Goal: Information Seeking & Learning: Learn about a topic

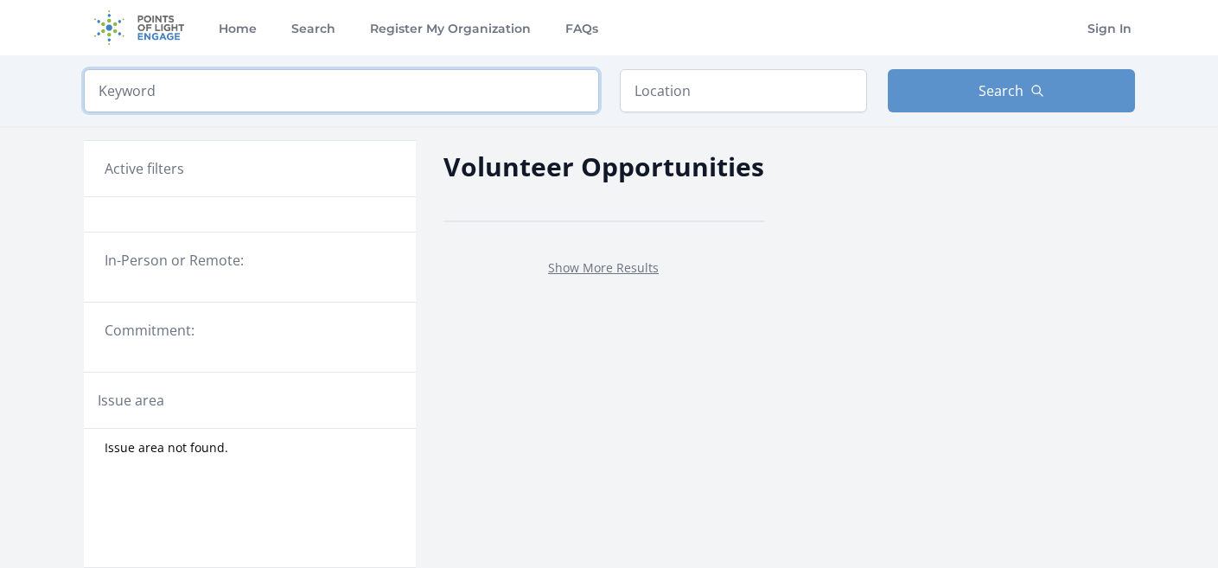
click at [288, 97] on input "search" at bounding box center [341, 90] width 515 height 43
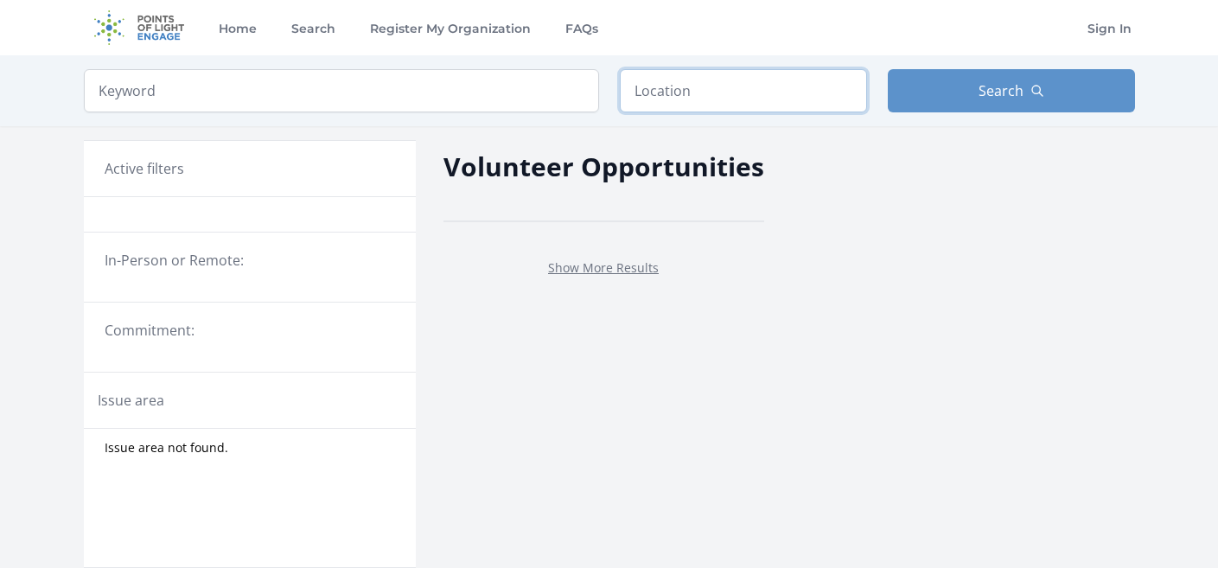
click at [668, 99] on input "text" at bounding box center [743, 90] width 247 height 43
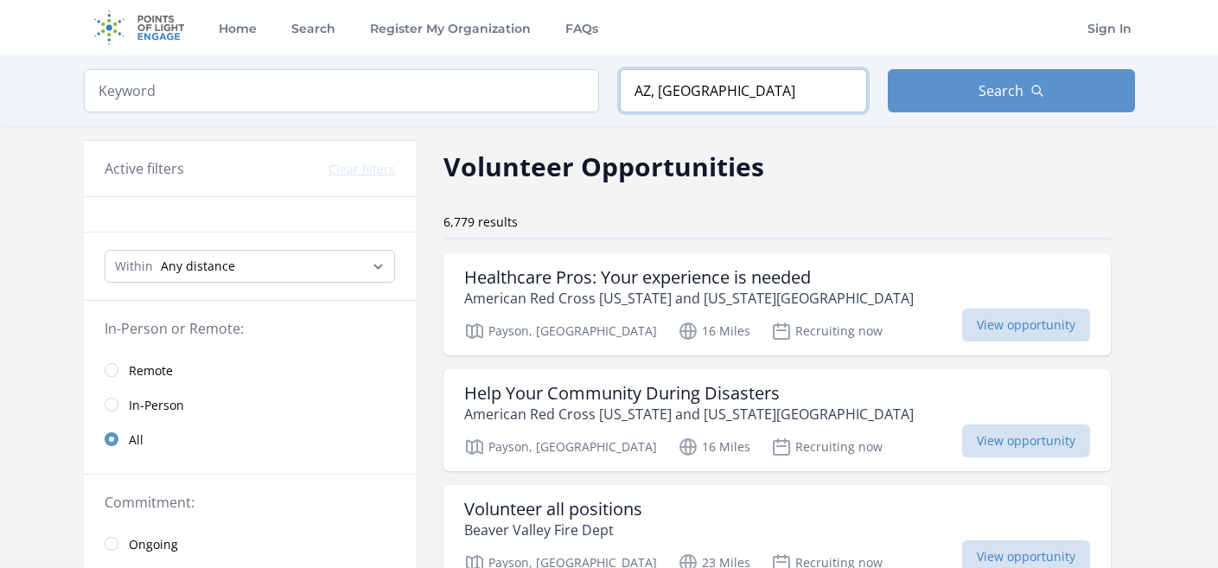
click at [637, 92] on input "AZ, USA" at bounding box center [743, 90] width 247 height 43
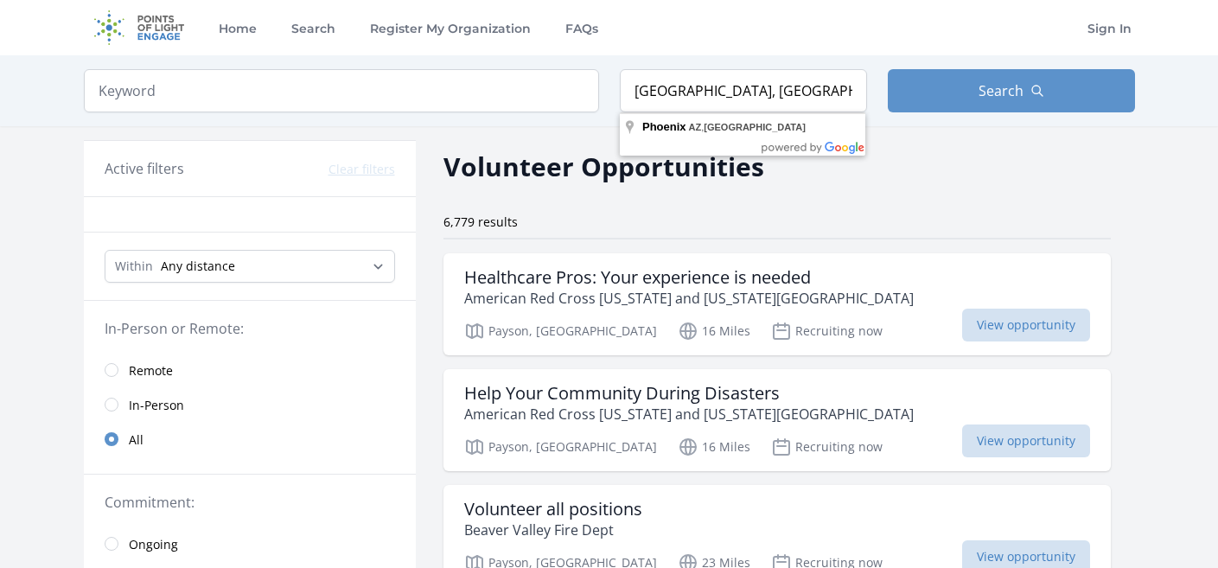
type input "Phoenix, AZ, USA"
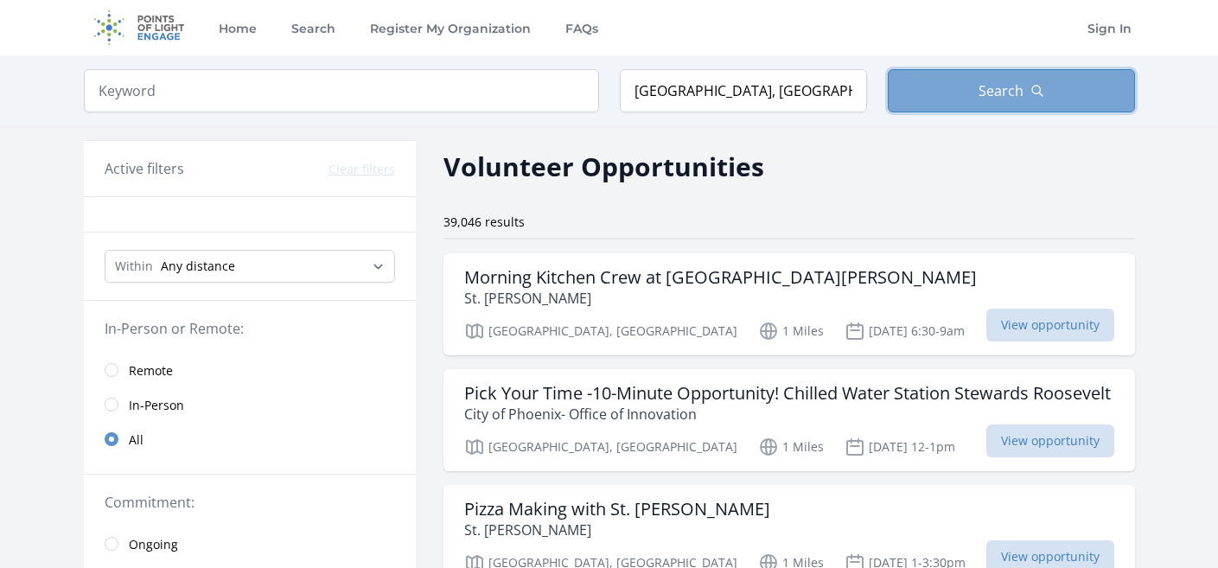
click at [988, 79] on button "Search" at bounding box center [1011, 90] width 247 height 43
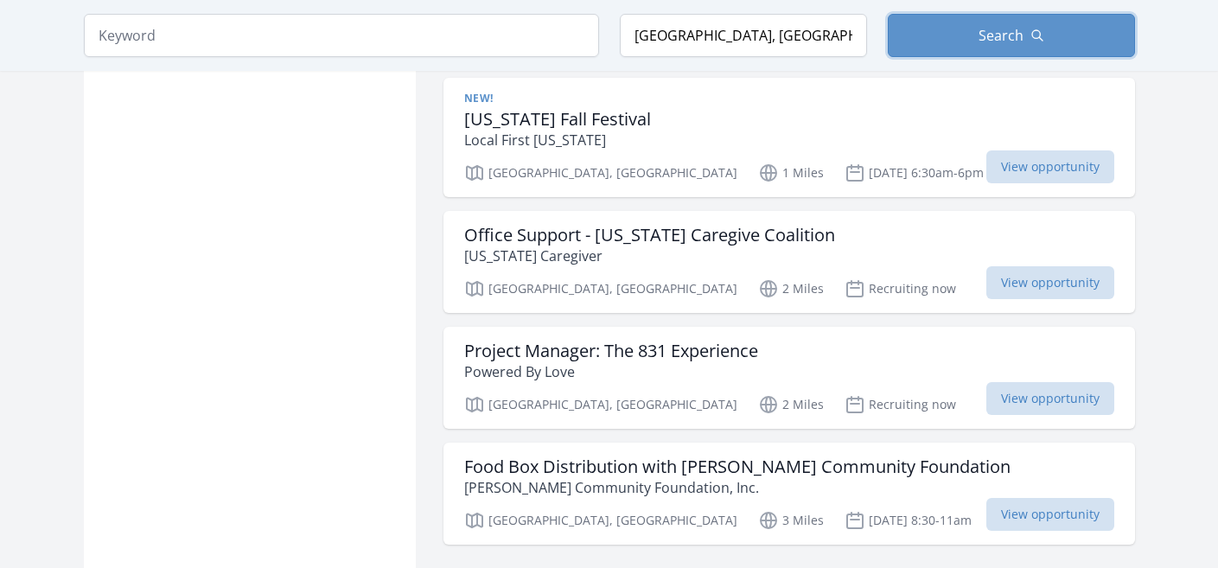
scroll to position [2077, 0]
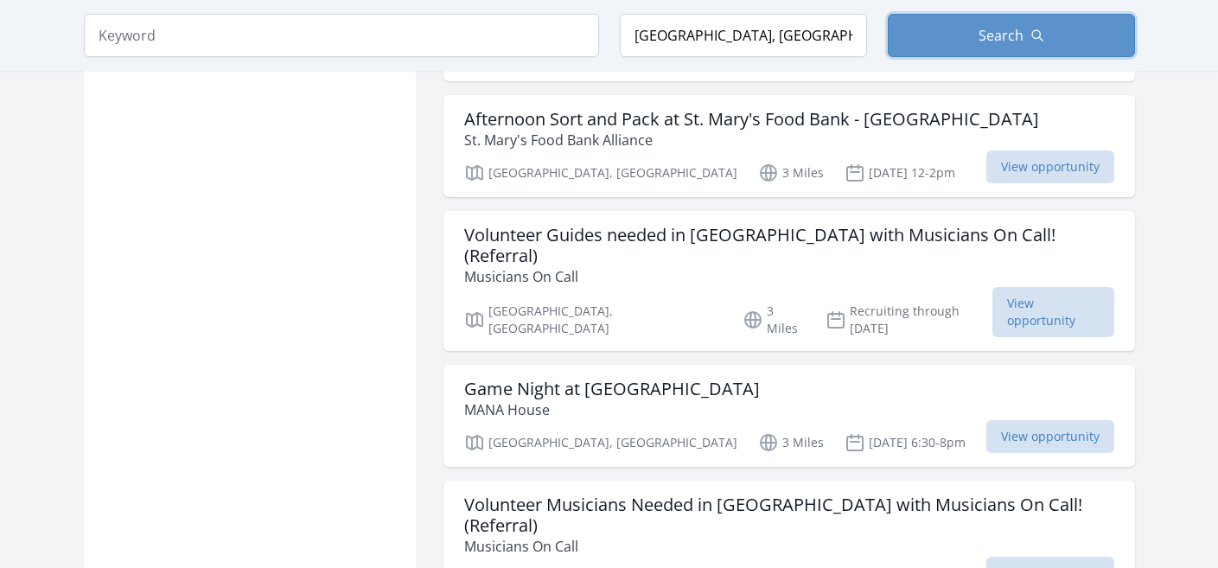
scroll to position [3047, 0]
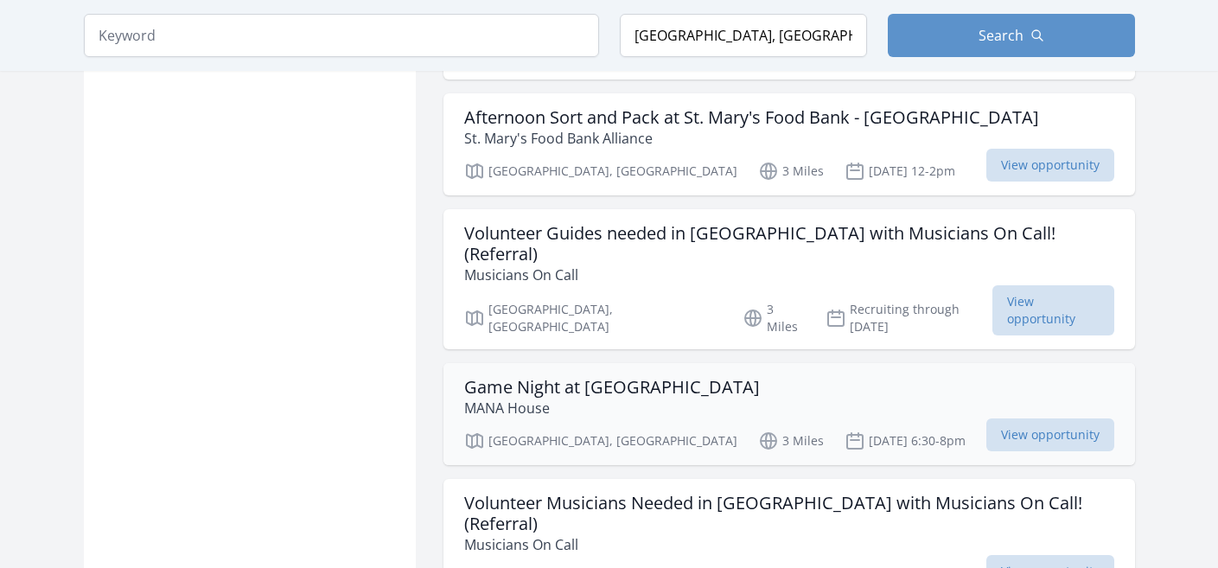
click at [833, 377] on div "Game Night at MANA House MANA House" at bounding box center [789, 397] width 650 height 41
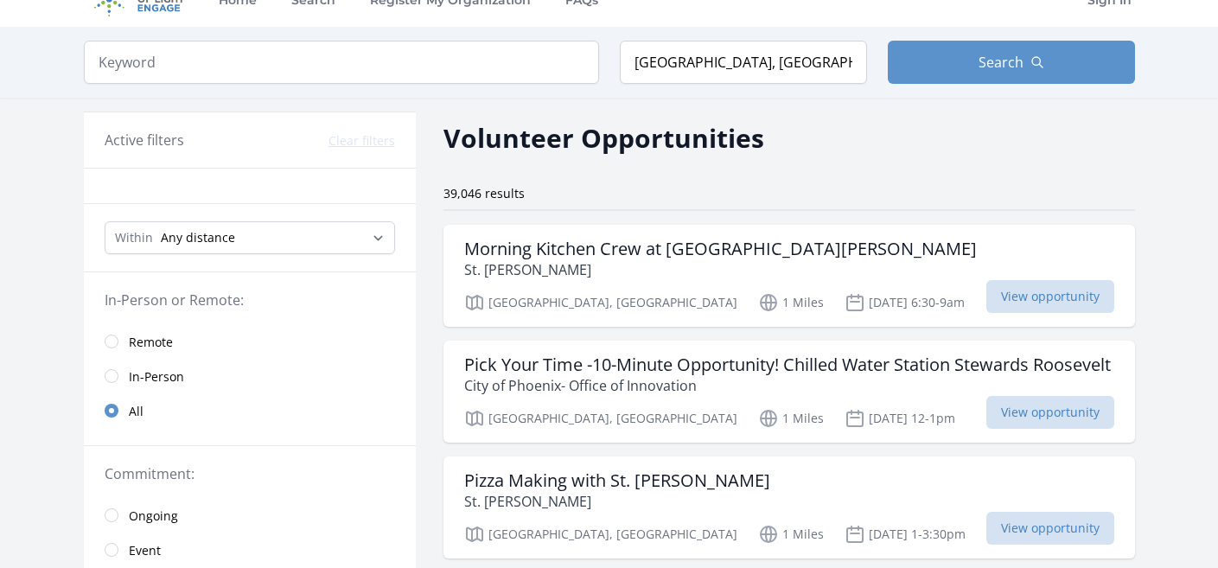
scroll to position [0, 0]
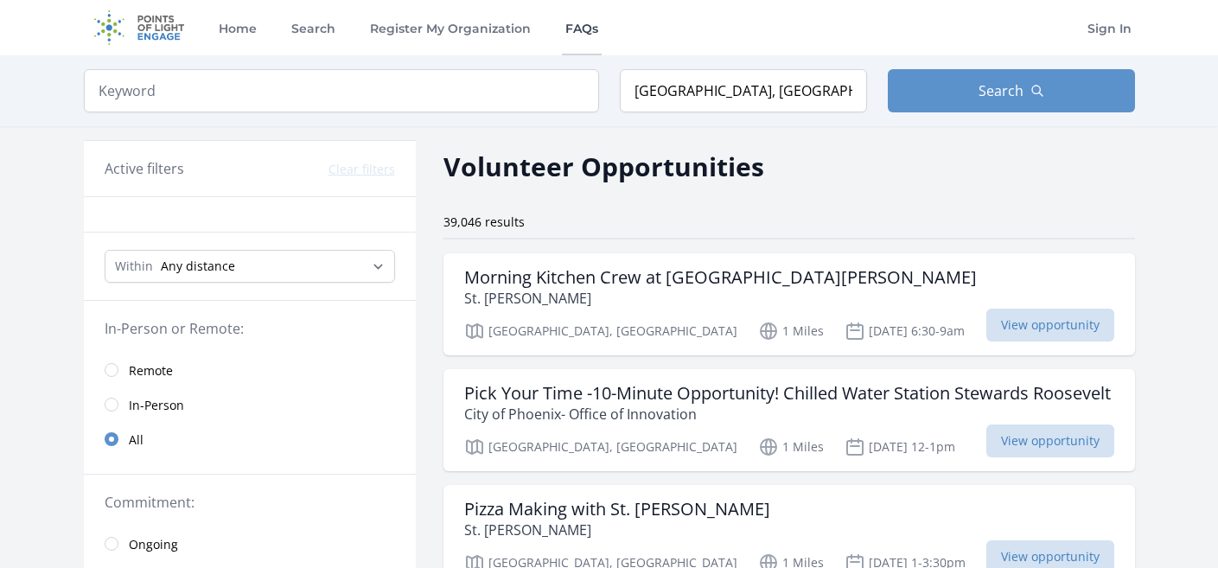
click at [590, 28] on link "FAQs" at bounding box center [582, 27] width 40 height 55
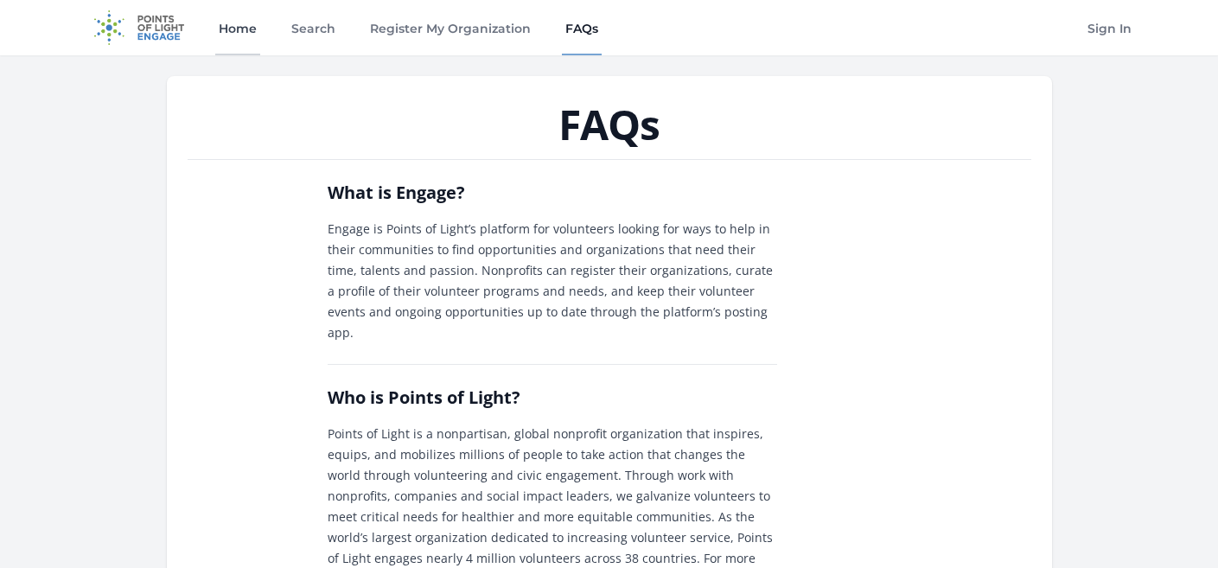
click at [239, 21] on link "Home" at bounding box center [237, 27] width 45 height 55
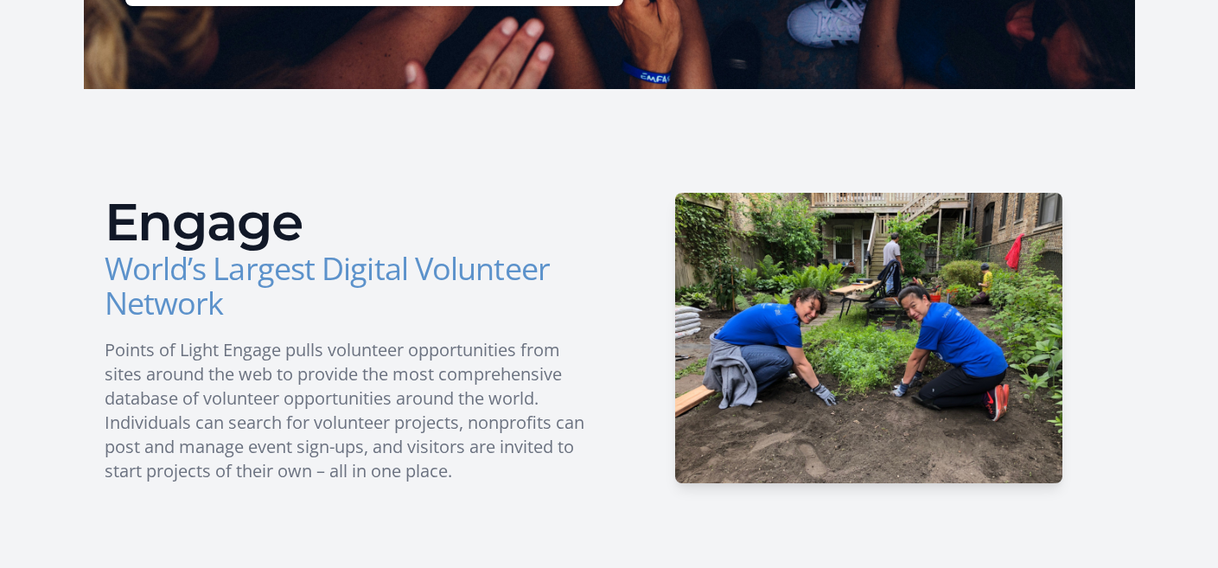
scroll to position [218, 0]
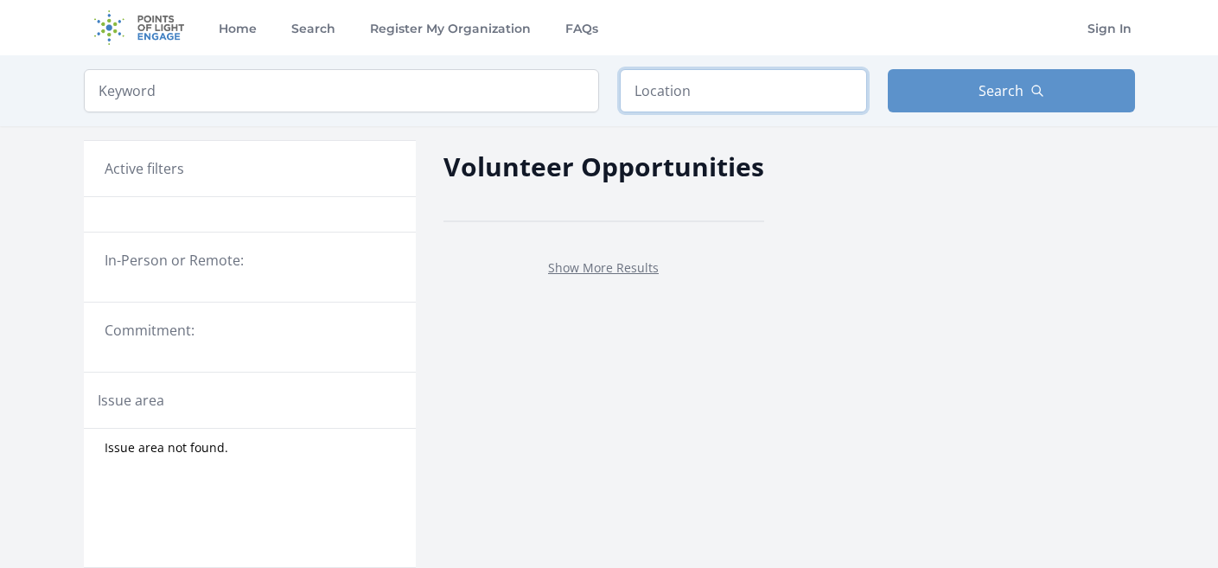
click at [698, 97] on input "text" at bounding box center [743, 90] width 247 height 43
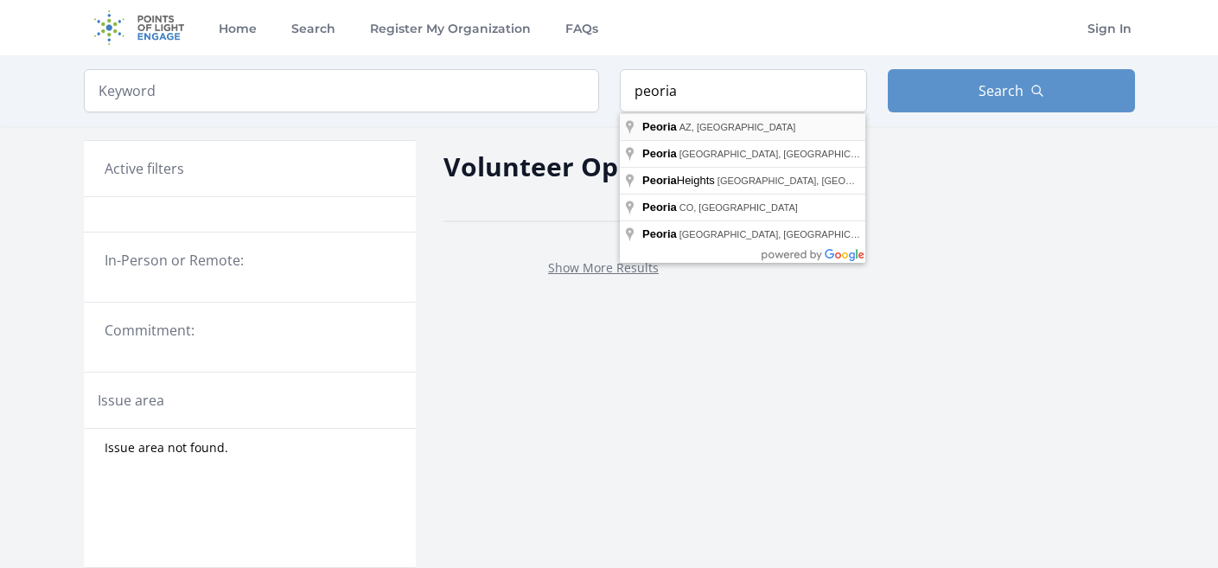
type input "Peoria, AZ, USA"
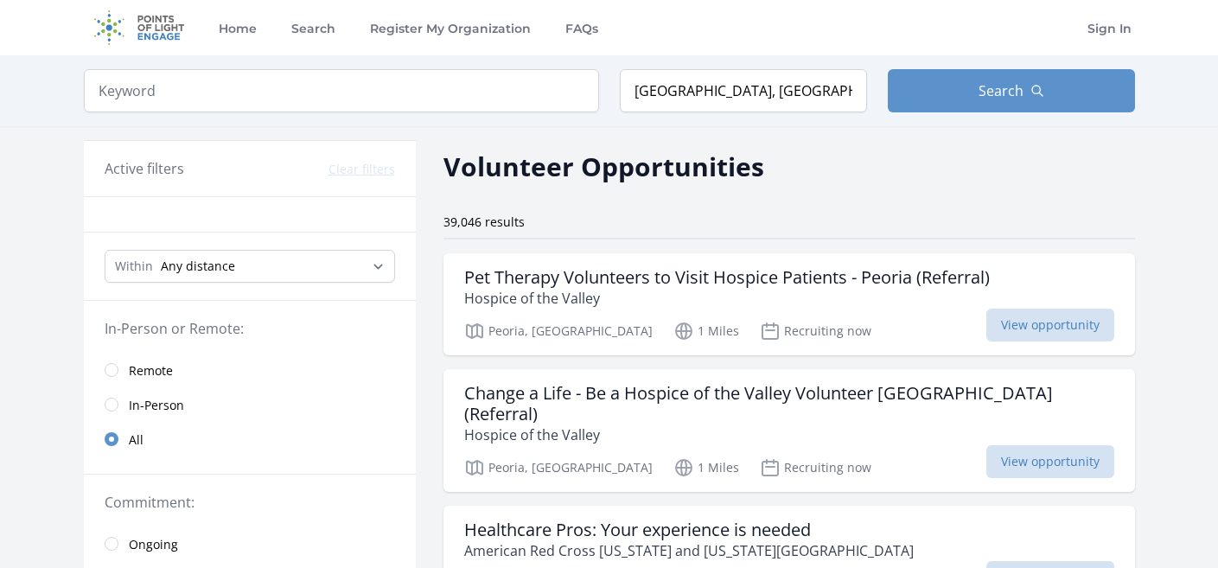
click at [1005, 67] on div "Keyword Location Peoria, AZ, USA Search" at bounding box center [609, 90] width 1107 height 71
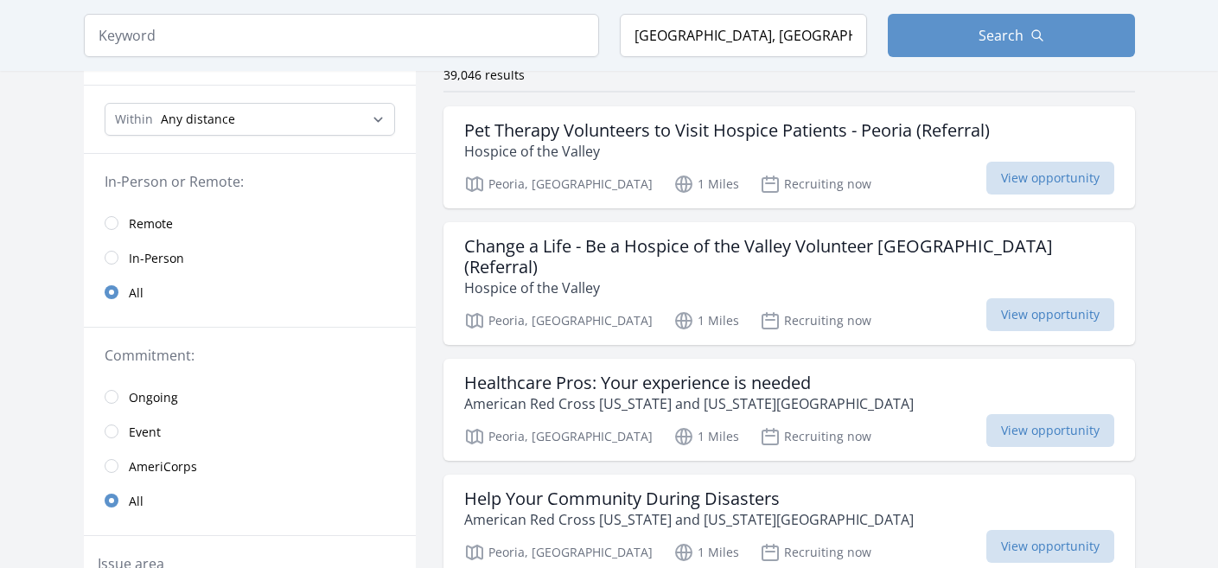
scroll to position [151, 0]
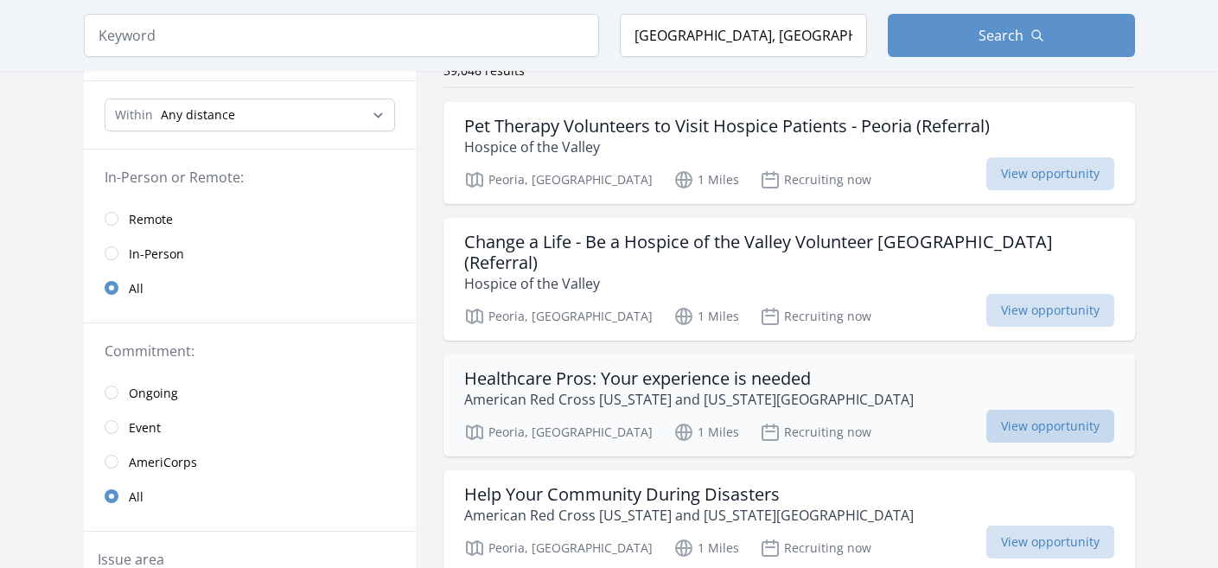
click at [1024, 410] on span "View opportunity" at bounding box center [1050, 426] width 128 height 33
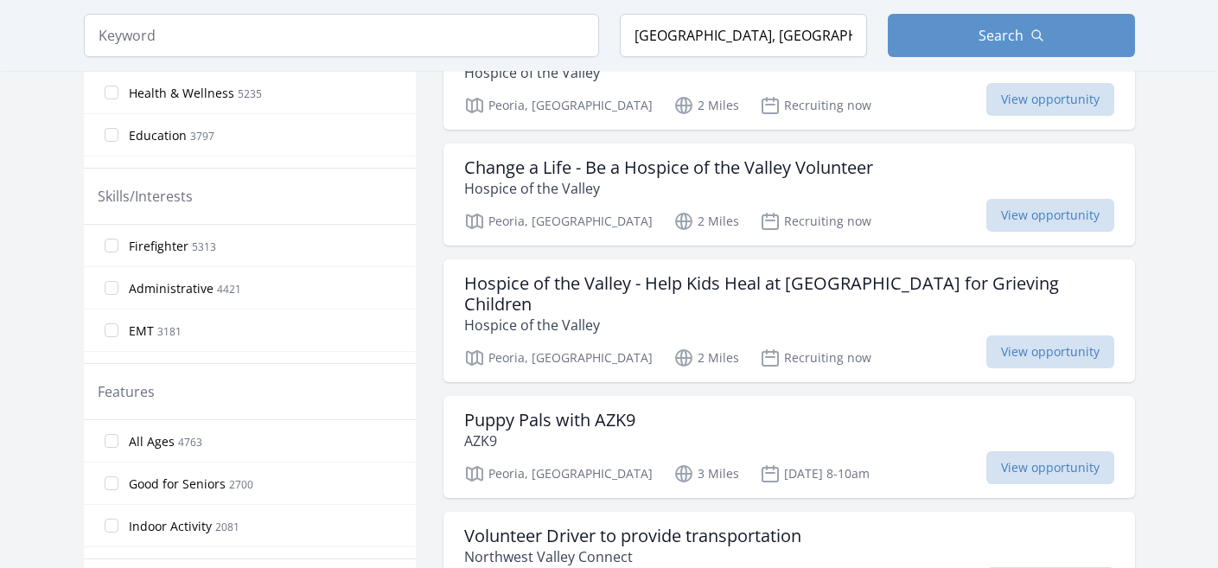
scroll to position [723, 0]
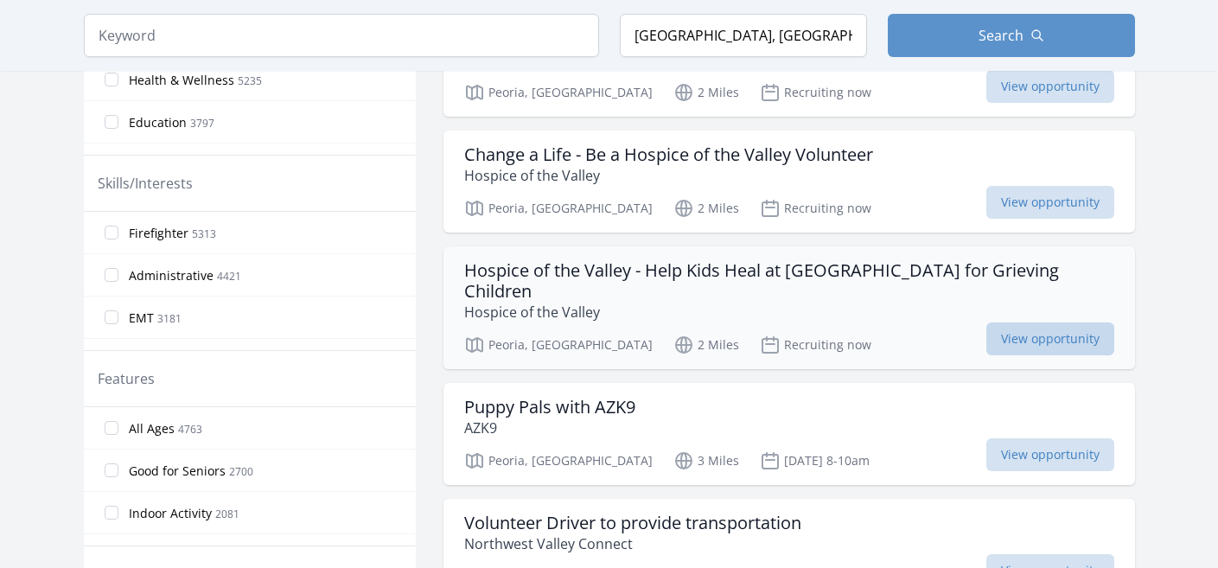
click at [1063, 322] on span "View opportunity" at bounding box center [1050, 338] width 128 height 33
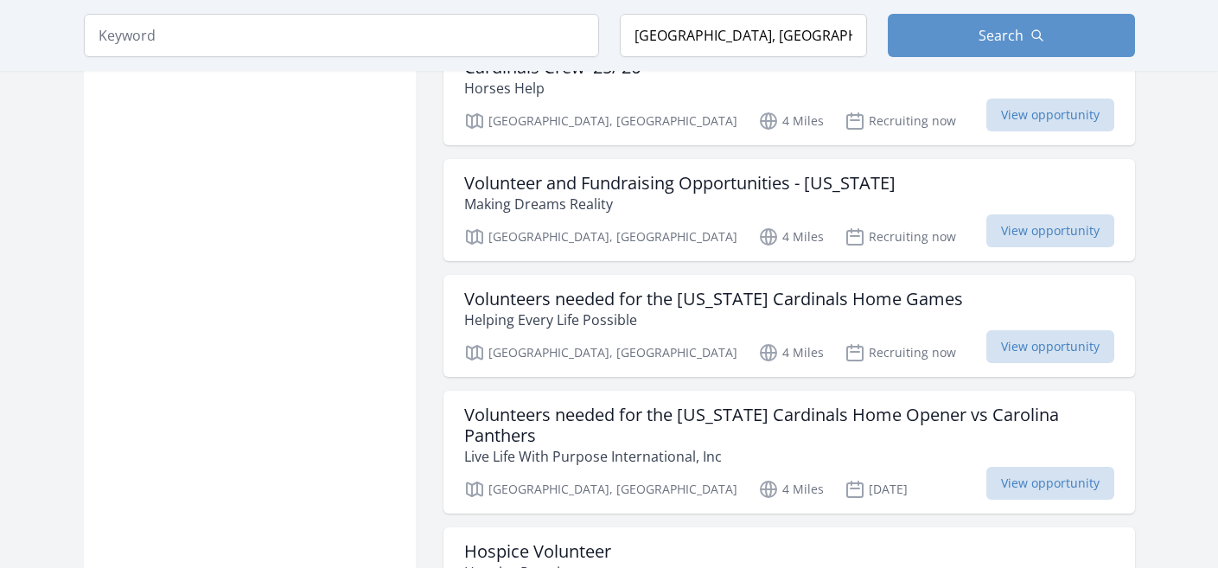
scroll to position [1644, 0]
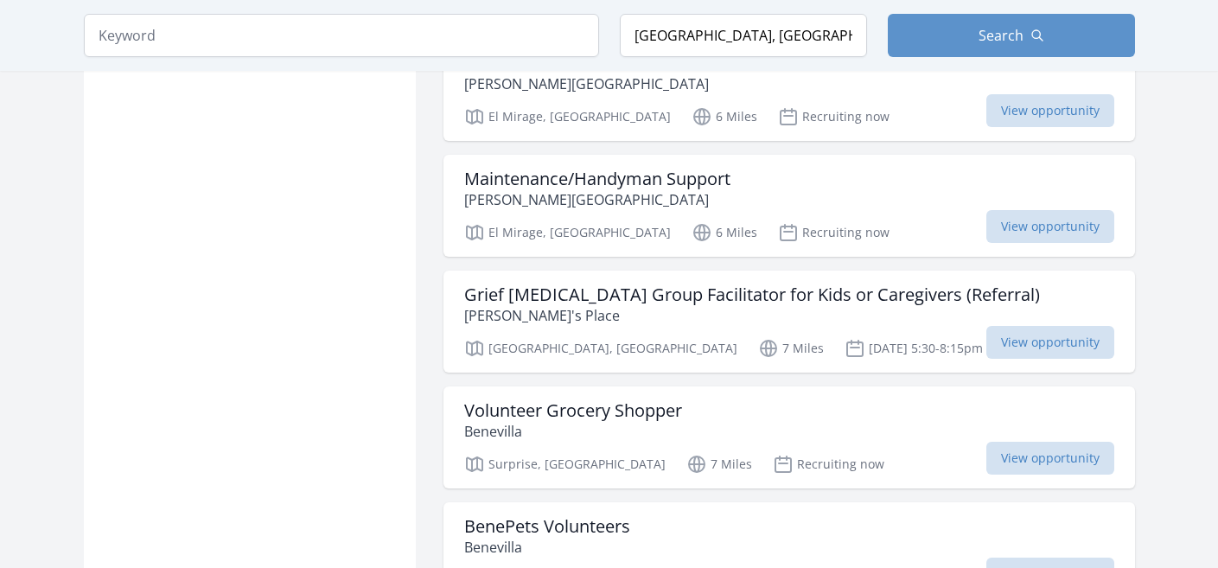
scroll to position [3428, 0]
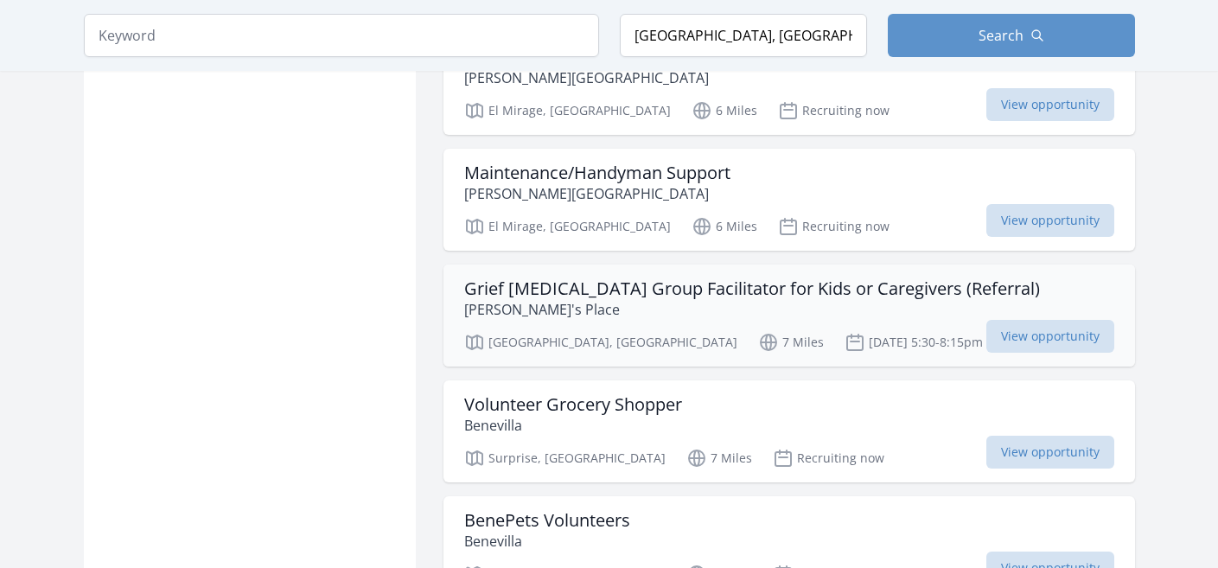
click at [559, 265] on div "Grief Peer Support Group Facilitator for Kids or Caregivers (Referral) Billy's …" at bounding box center [789, 316] width 692 height 102
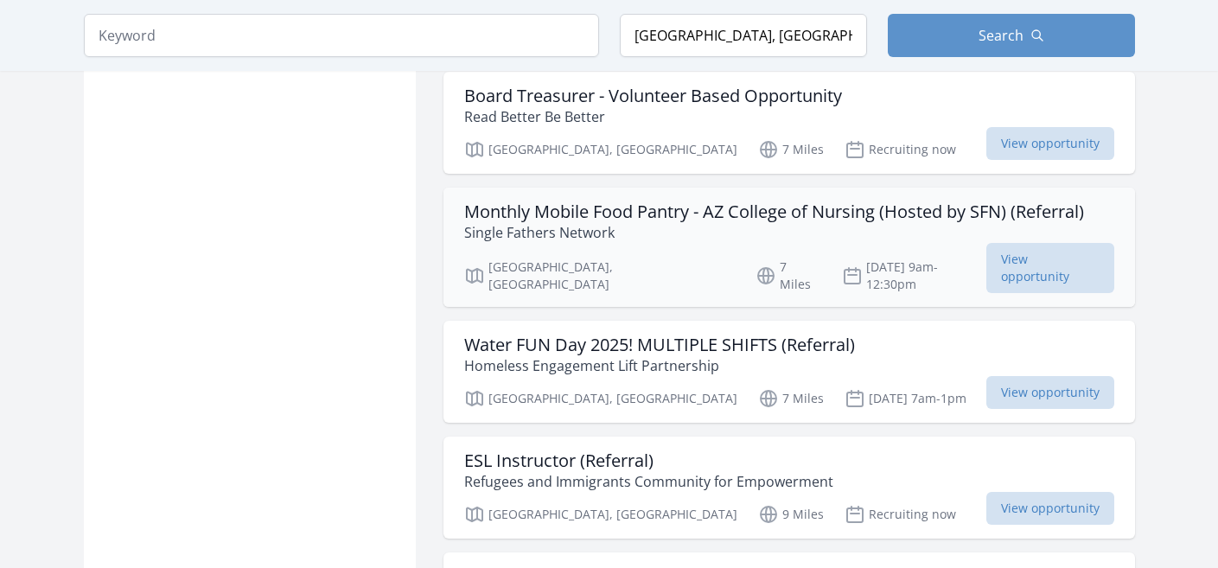
scroll to position [4201, 0]
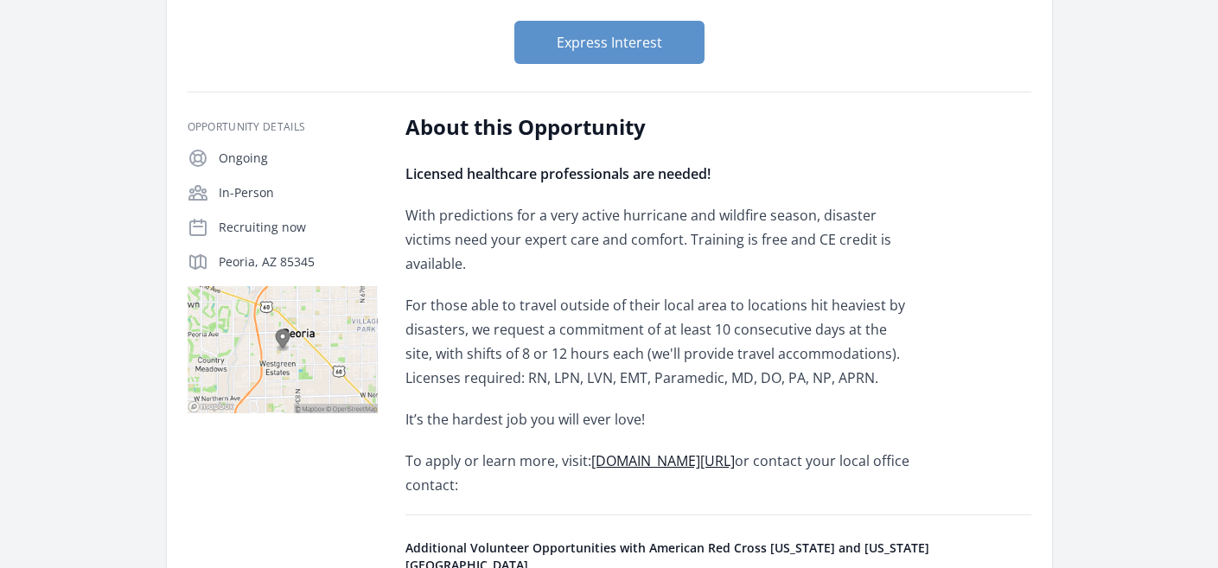
scroll to position [245, 0]
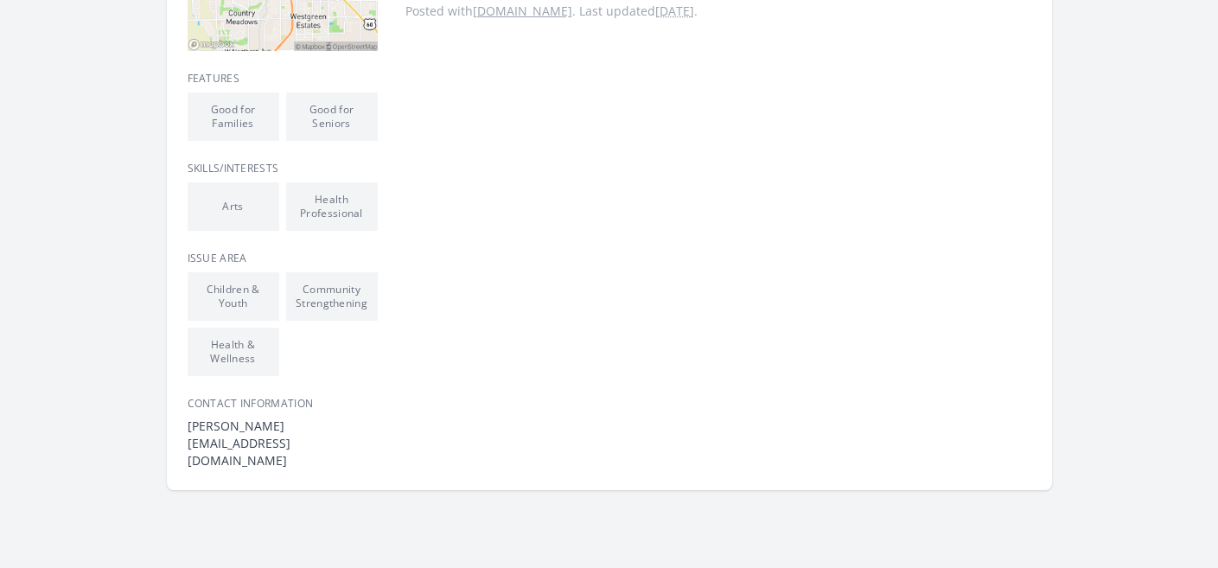
scroll to position [583, 0]
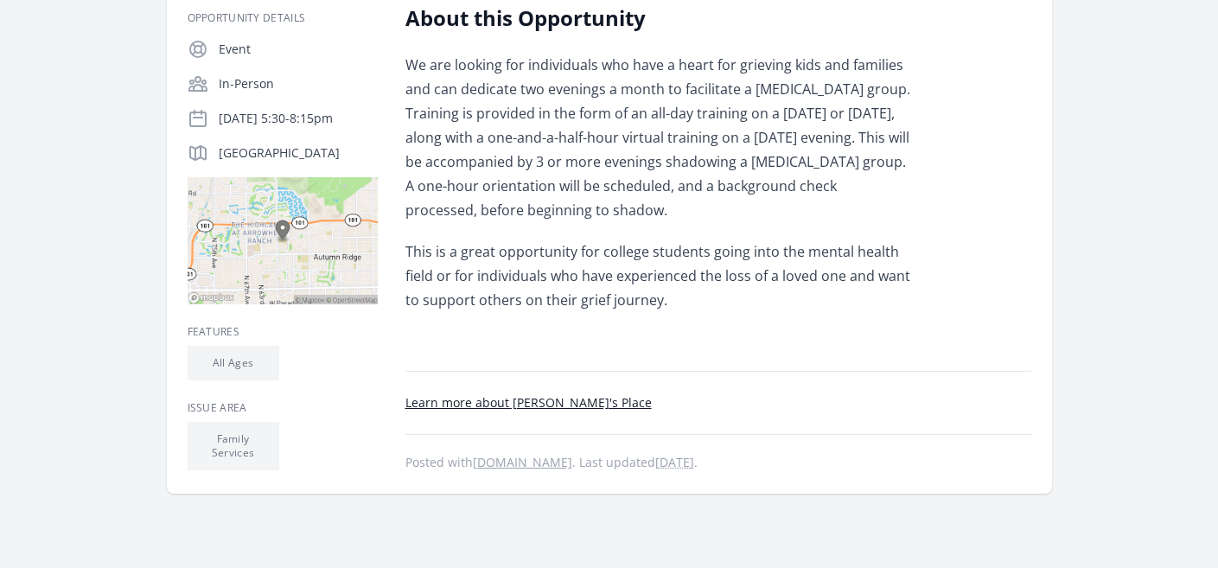
scroll to position [357, 0]
